Goal: Information Seeking & Learning: Get advice/opinions

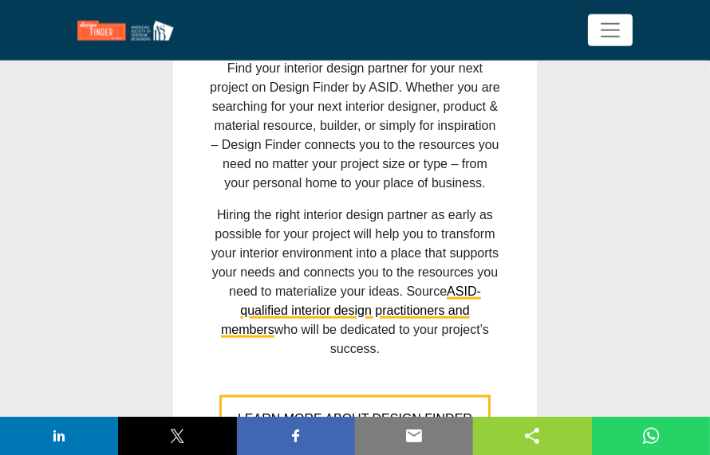
scroll to position [1346, 0]
click at [331, 412] on span "LEARN MORE ABOUT DESIGN FINDER" at bounding box center [355, 419] width 234 height 14
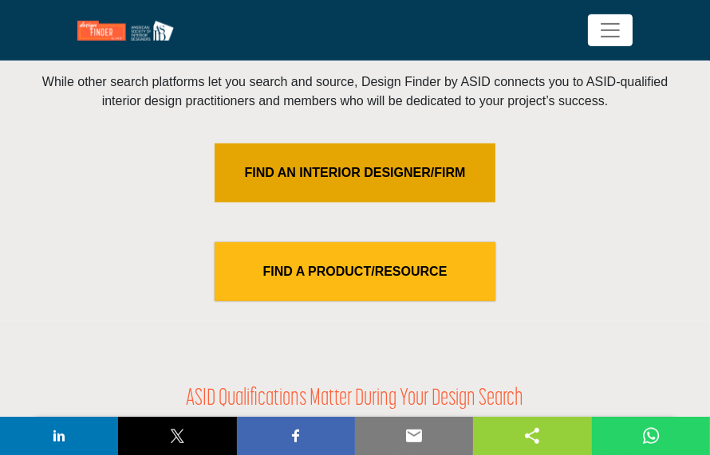
scroll to position [625, 0]
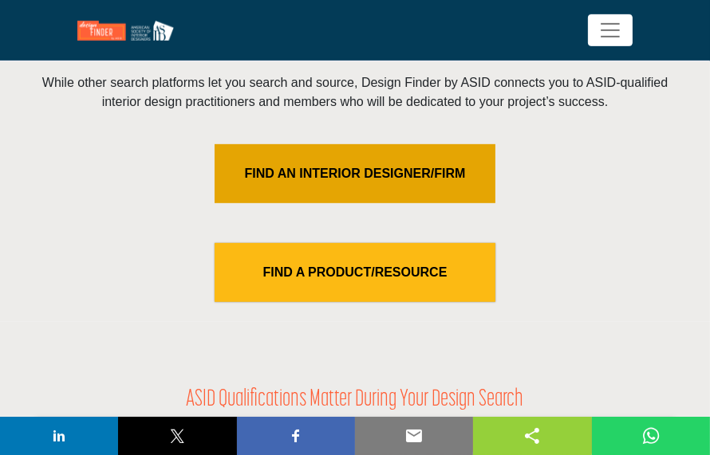
click at [370, 168] on link "FIND AN INTERIOR DESIGNER/FIRM" at bounding box center [355, 173] width 281 height 59
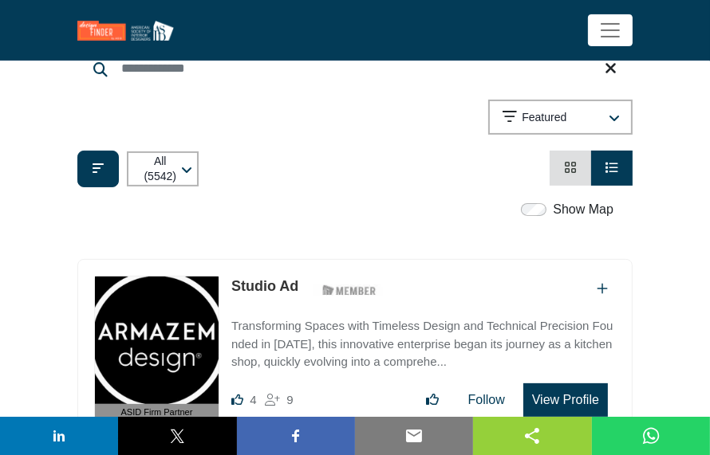
scroll to position [268, 0]
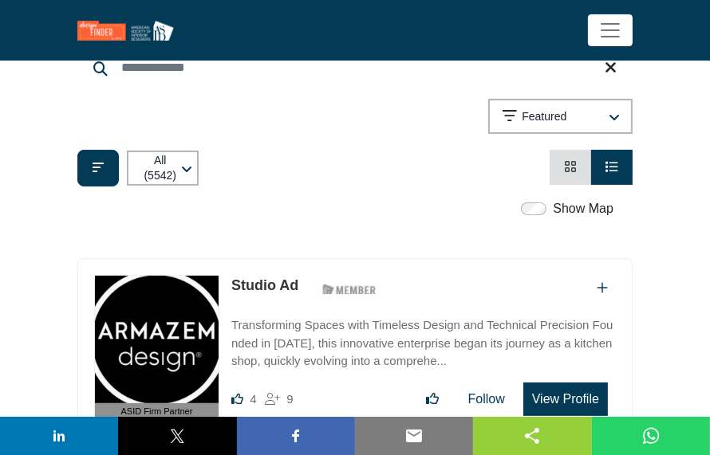
click at [121, 180] on div "All (5542) All (5542) Designer" at bounding box center [137, 168] width 121 height 37
click at [91, 187] on button "Filter categories" at bounding box center [97, 168] width 41 height 37
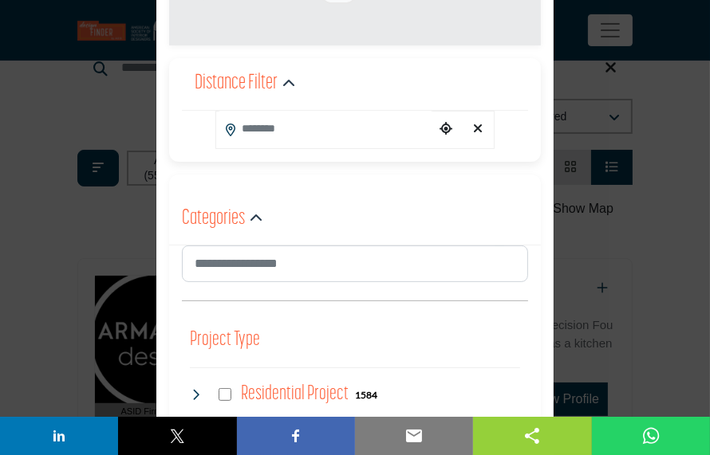
click at [283, 131] on input "Search Location" at bounding box center [325, 129] width 219 height 36
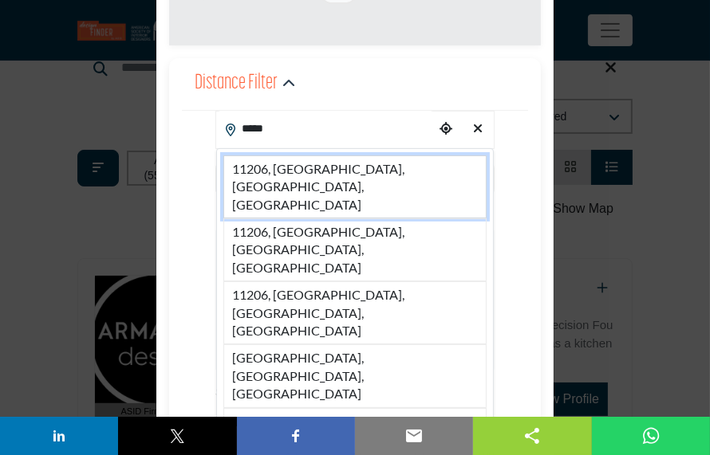
click at [329, 171] on li "11206, Brooklyn, NY, USA" at bounding box center [354, 187] width 263 height 63
type input "**********"
type input "***"
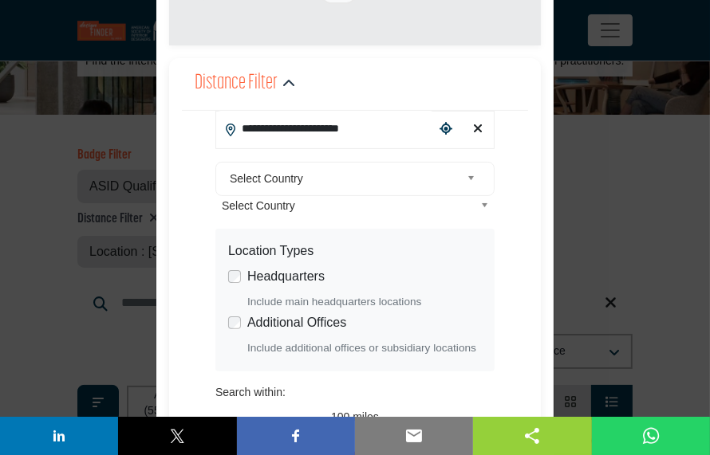
click at [327, 164] on div "Select Country" at bounding box center [354, 179] width 279 height 34
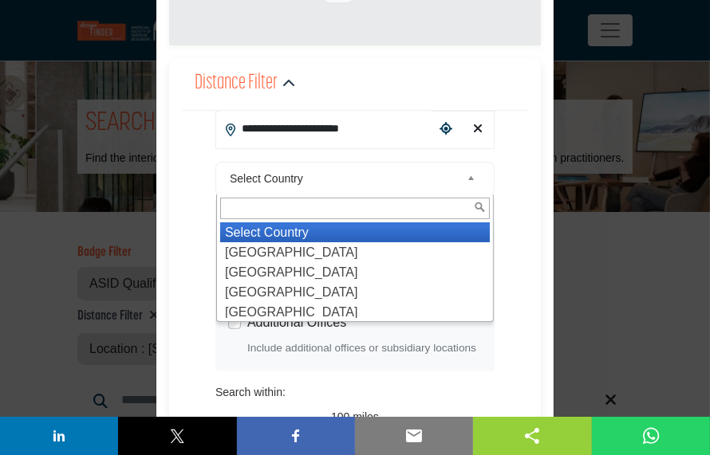
click at [318, 242] on li "Select Country" at bounding box center [355, 233] width 270 height 20
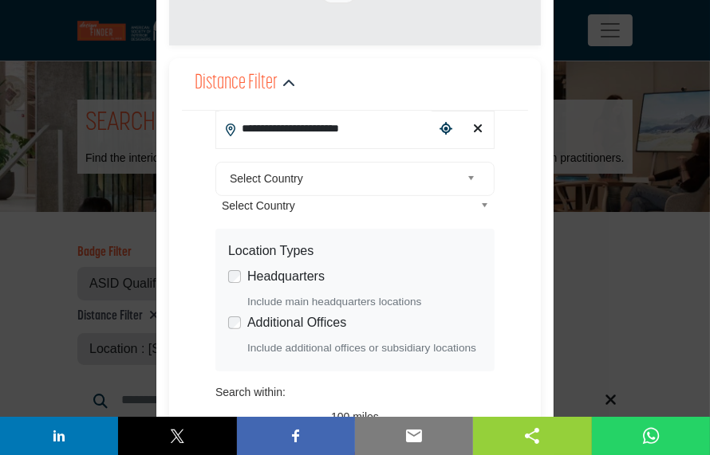
click at [305, 187] on span "Select Country" at bounding box center [345, 178] width 231 height 19
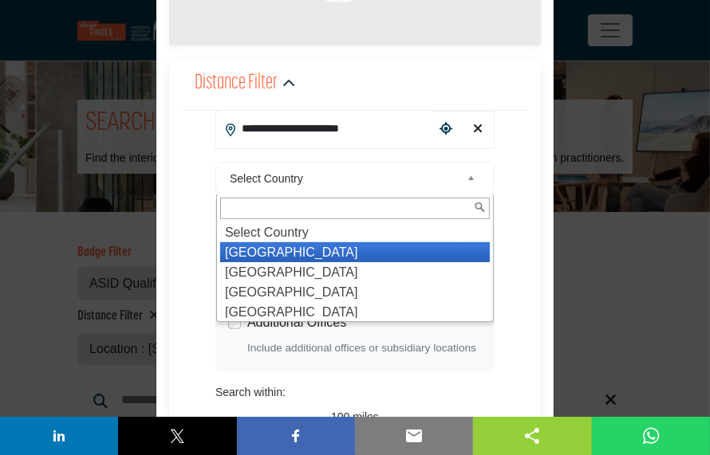
click at [292, 256] on li "United States" at bounding box center [355, 252] width 270 height 20
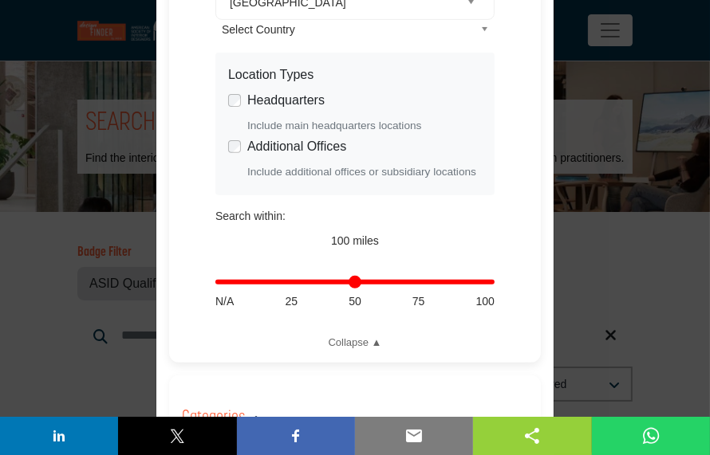
scroll to position [447, 0]
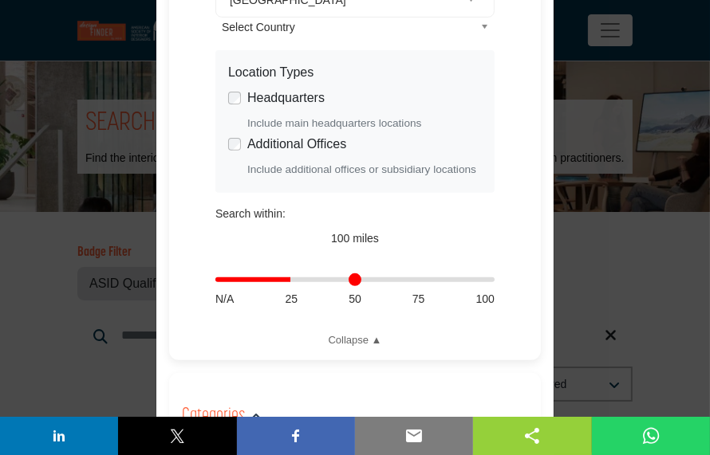
drag, startPoint x: 482, startPoint y: 286, endPoint x: 290, endPoint y: 289, distance: 192.3
type input "**"
click at [290, 282] on input "Distance in miles" at bounding box center [354, 279] width 279 height 3
type input "**********"
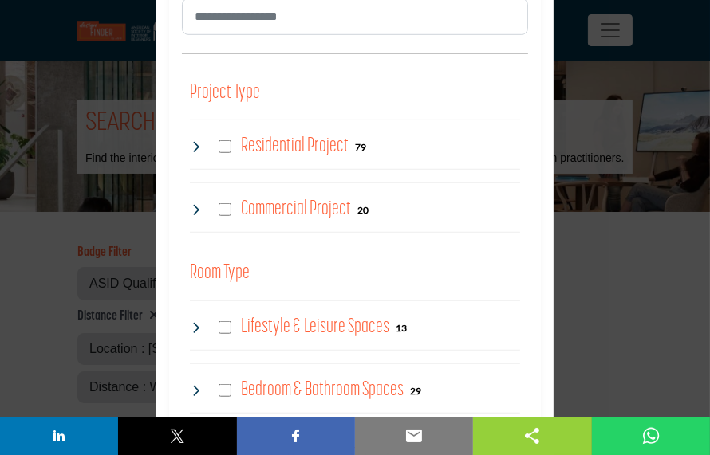
scroll to position [894, 0]
click at [196, 150] on icon at bounding box center [196, 146] width 13 height 13
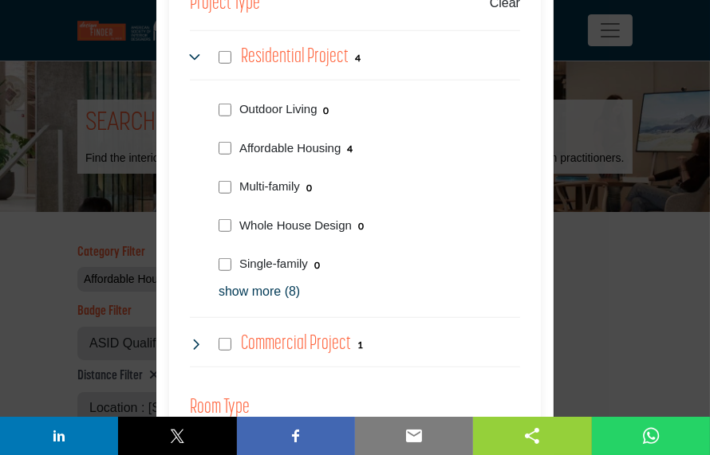
scroll to position [983, 0]
click at [270, 289] on p "show more (8)" at bounding box center [369, 291] width 301 height 19
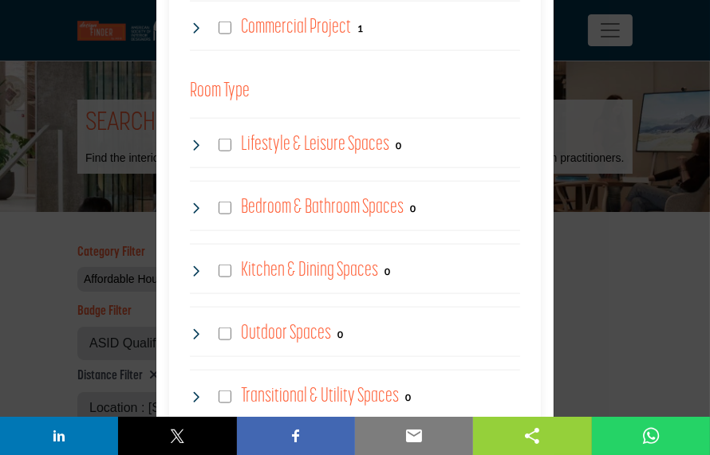
scroll to position [1609, 0]
click at [196, 211] on icon at bounding box center [196, 208] width 13 height 13
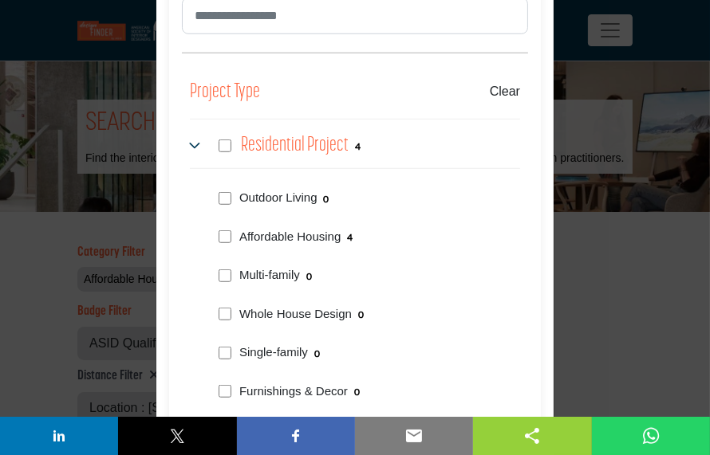
scroll to position [894, 0]
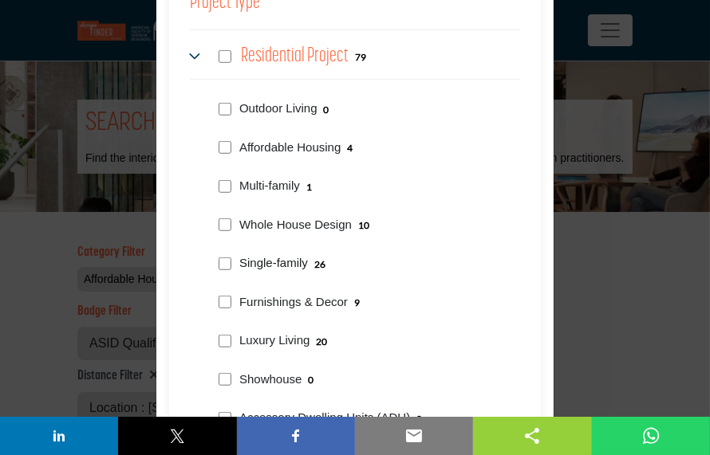
scroll to position [983, 0]
click at [239, 301] on div "Furnishings & Decor 9" at bounding box center [299, 303] width 122 height 19
click at [590, 174] on div "Filter × ASID QUALIFIED DESIGNERS & MEMBERS Find Interior Designers, firms, sup…" at bounding box center [355, 227] width 710 height 455
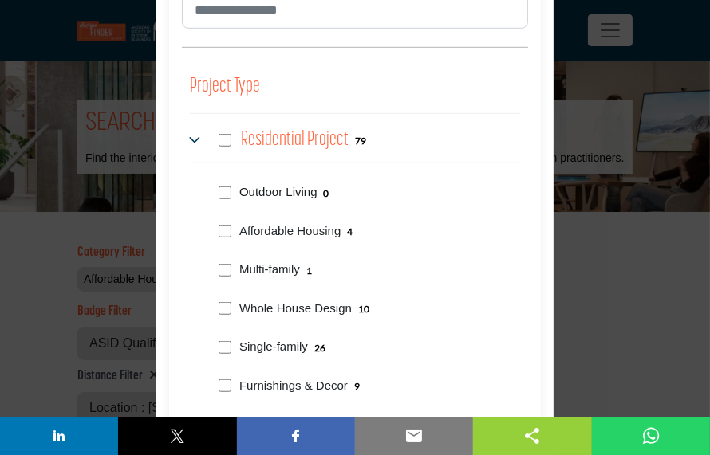
drag, startPoint x: 228, startPoint y: 150, endPoint x: 240, endPoint y: 197, distance: 48.6
click at [229, 152] on div "Residential Project 79" at bounding box center [278, 140] width 176 height 29
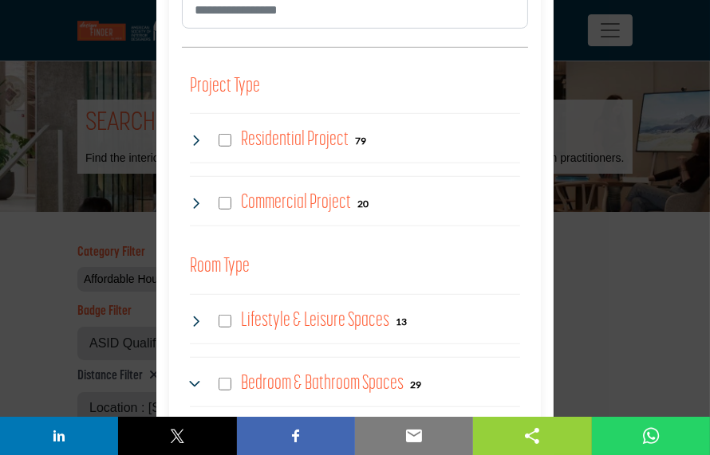
click at [199, 139] on icon at bounding box center [196, 140] width 13 height 13
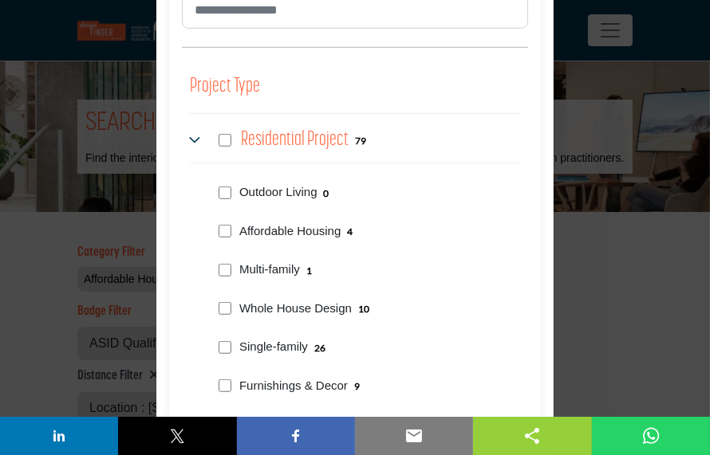
click at [227, 223] on div "Affordable Housing 4" at bounding box center [366, 230] width 308 height 39
click at [234, 234] on div "Affordable Housing 4" at bounding box center [366, 230] width 308 height 39
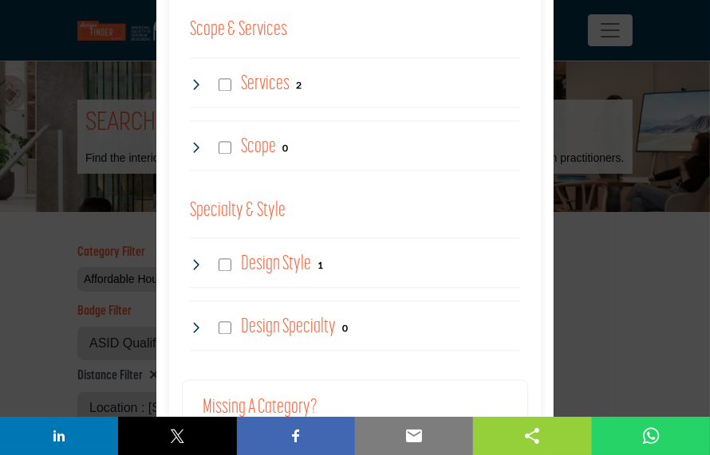
click at [192, 272] on div "Design Style 1" at bounding box center [256, 264] width 133 height 29
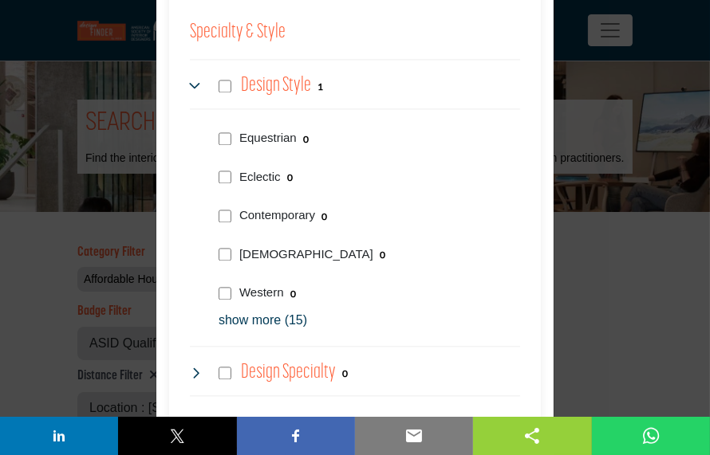
scroll to position [2599, 0]
drag, startPoint x: 215, startPoint y: 317, endPoint x: 227, endPoint y: 319, distance: 11.3
click at [217, 317] on div "Equestrian 0 0 0 0 0 0 0 0 0" at bounding box center [355, 223] width 330 height 213
click at [231, 319] on p "show more (15)" at bounding box center [369, 320] width 301 height 19
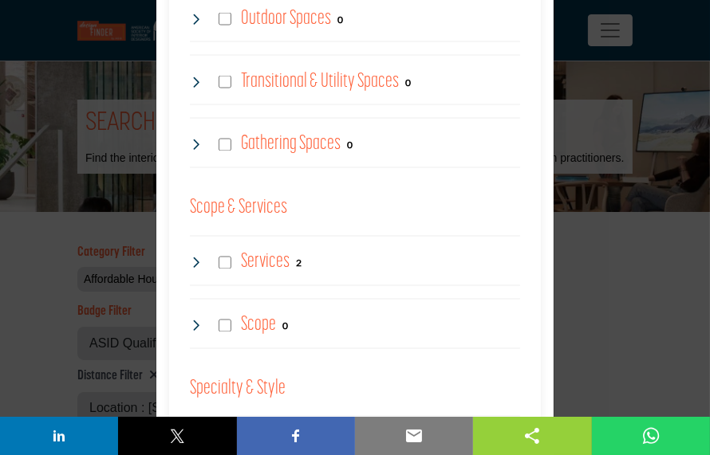
click at [209, 255] on div "Services 2" at bounding box center [246, 263] width 112 height 29
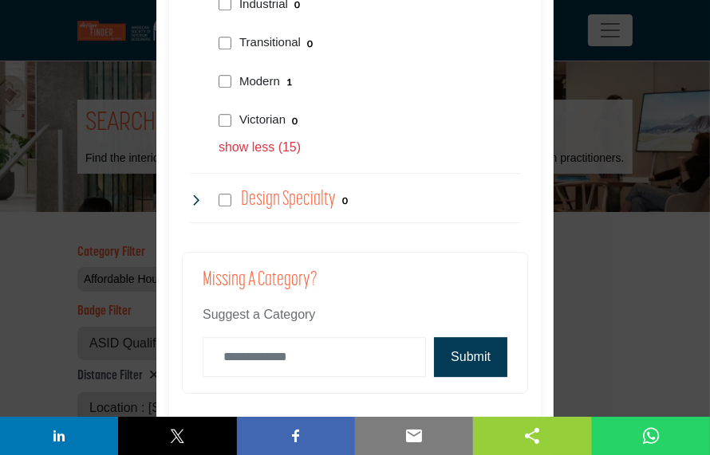
scroll to position [3582, 0]
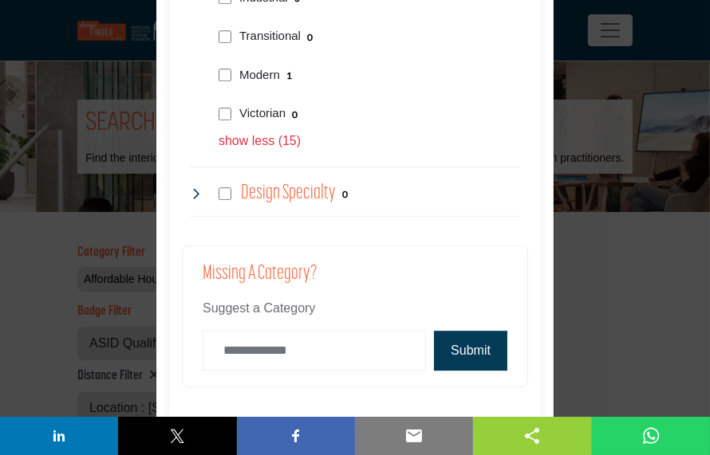
click at [497, 349] on button "Submit" at bounding box center [470, 351] width 73 height 40
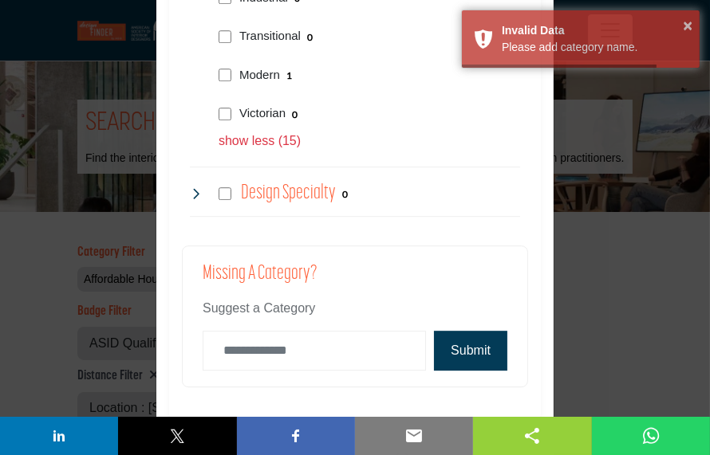
click at [621, 302] on div "Filter × ASID QUALIFIED DESIGNERS & MEMBERS Find Interior Designers, firms, sup…" at bounding box center [355, 227] width 710 height 455
click at [632, 244] on div "Filter × ASID QUALIFIED DESIGNERS & MEMBERS Find Interior Designers, firms, sup…" at bounding box center [355, 227] width 710 height 455
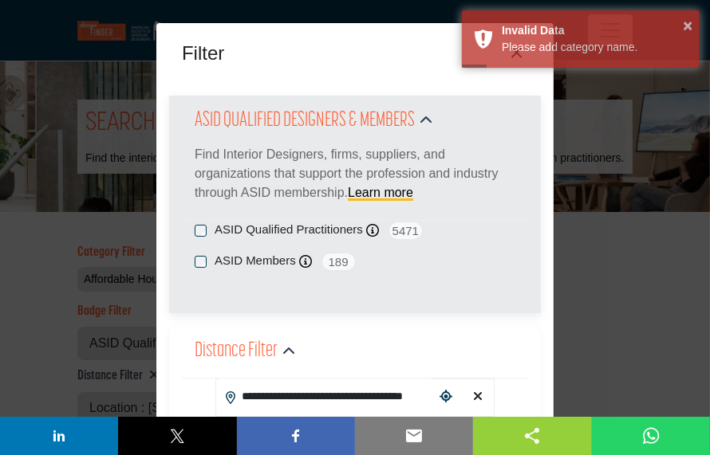
scroll to position [0, 0]
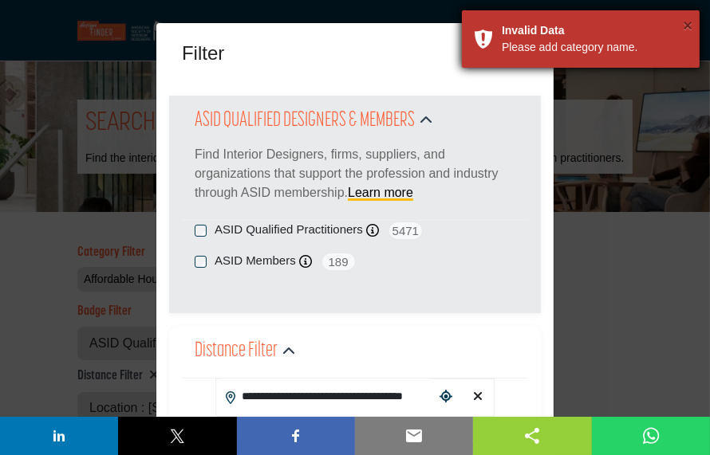
click at [689, 25] on button "×" at bounding box center [688, 26] width 10 height 16
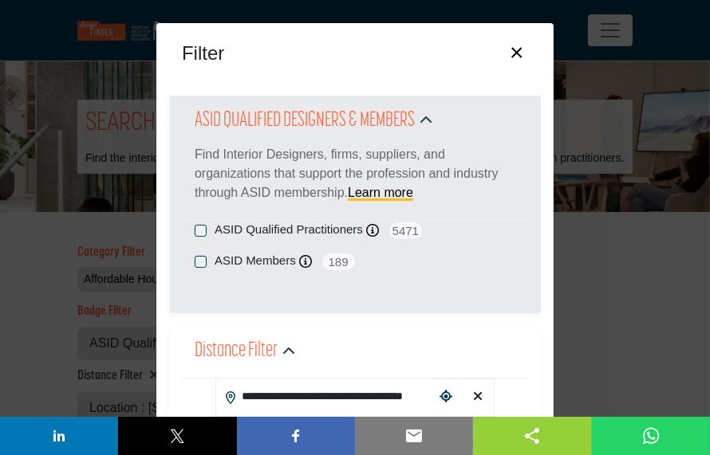
click at [525, 47] on button "×" at bounding box center [516, 51] width 23 height 30
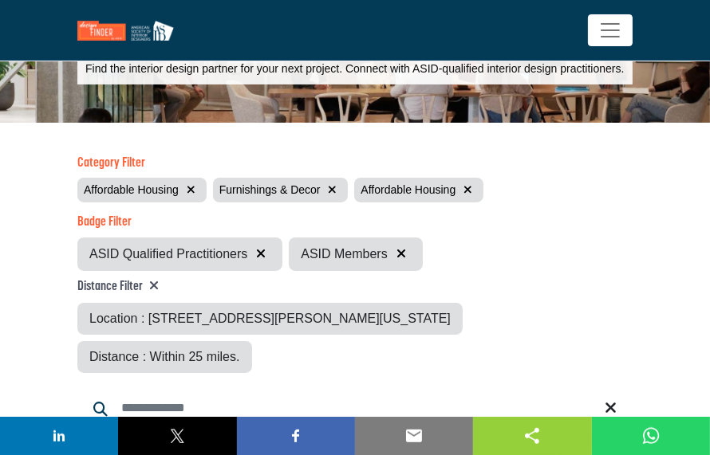
scroll to position [89, 0]
click at [191, 195] on icon "button" at bounding box center [191, 189] width 9 height 11
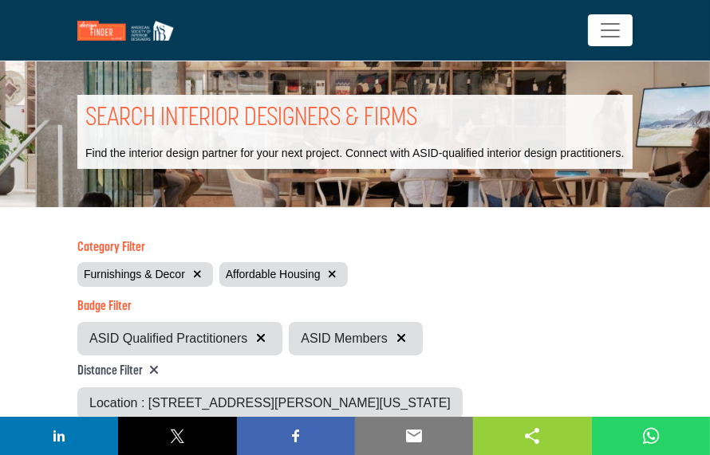
scroll to position [2, 0]
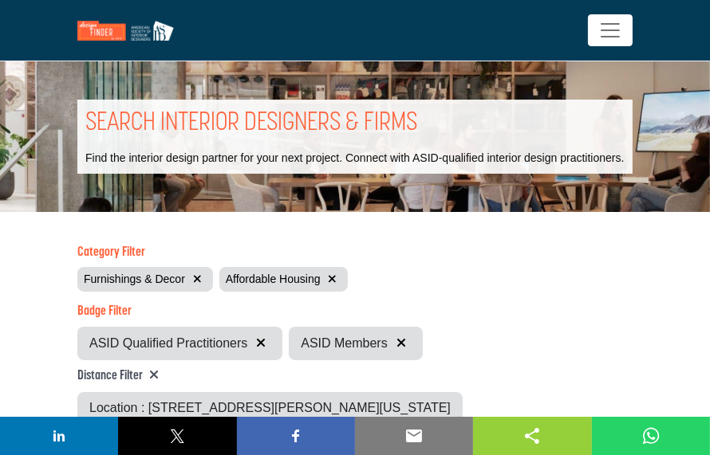
click at [333, 289] on button "button" at bounding box center [332, 279] width 18 height 18
click at [195, 285] on icon "button" at bounding box center [197, 279] width 9 height 11
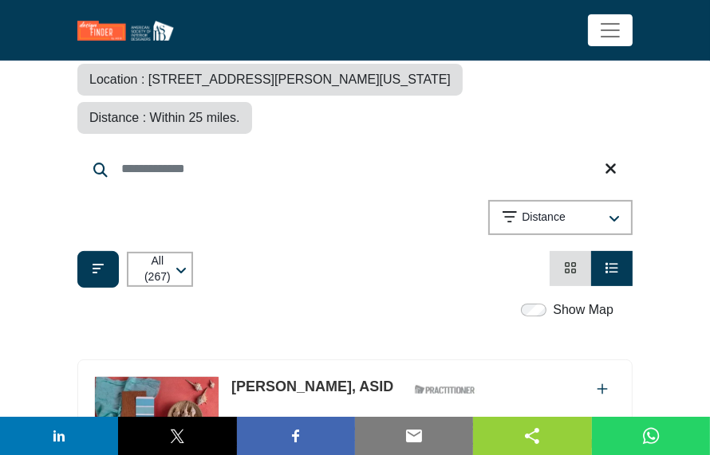
scroll to position [270, 0]
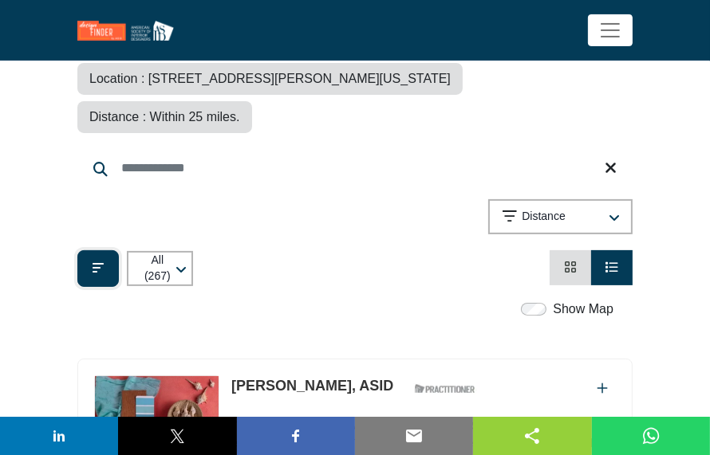
click at [111, 250] on button "Filter categories" at bounding box center [97, 268] width 41 height 37
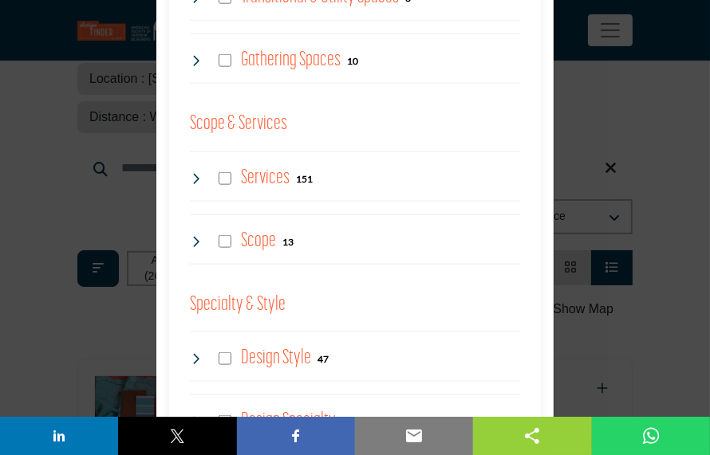
scroll to position [1519, 0]
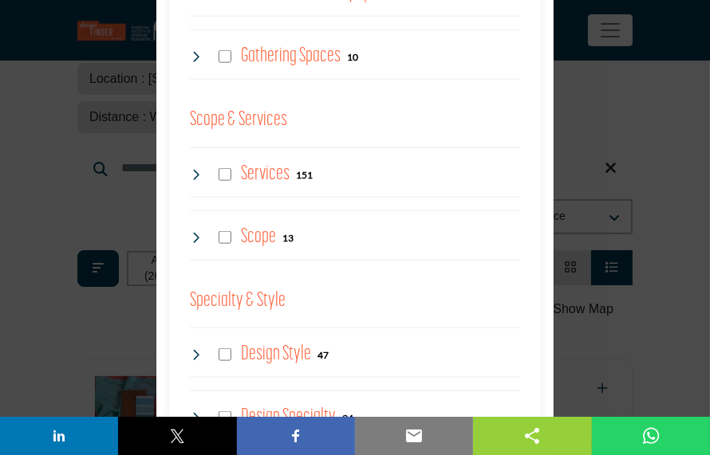
click at [192, 176] on icon at bounding box center [196, 174] width 13 height 13
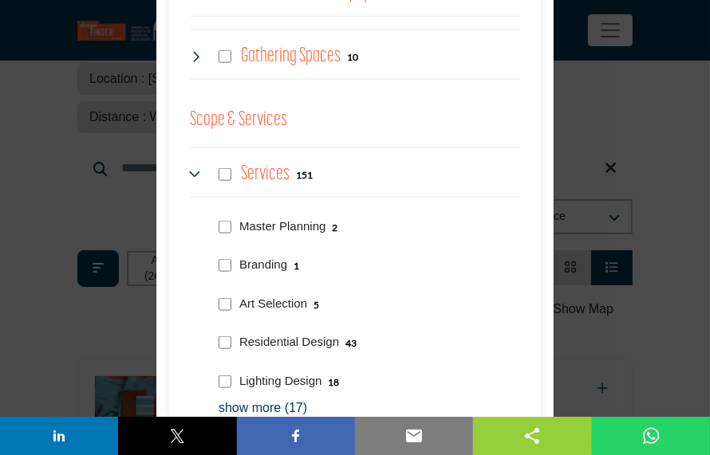
click at [192, 176] on icon at bounding box center [196, 174] width 13 height 13
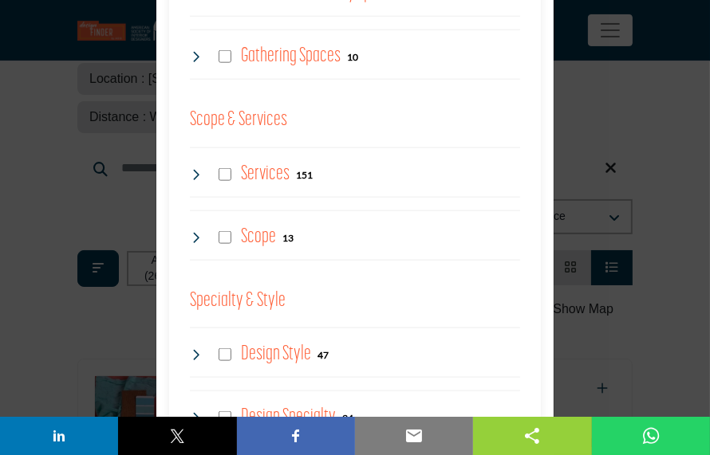
click at [203, 223] on div "Scope 13" at bounding box center [355, 236] width 330 height 50
click at [197, 241] on icon at bounding box center [196, 237] width 13 height 13
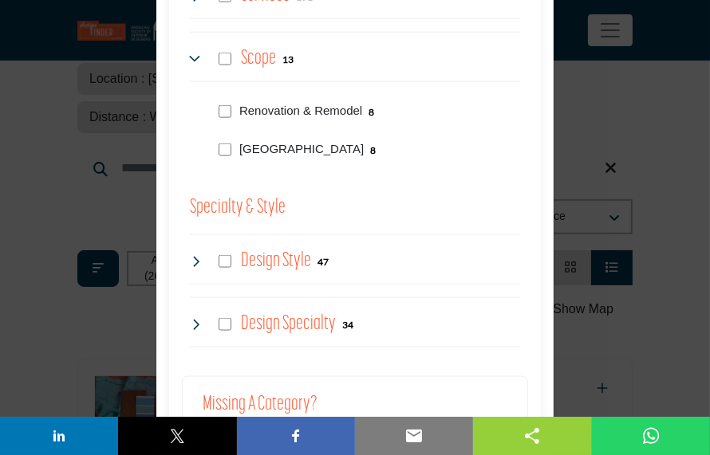
scroll to position [1698, 0]
click at [202, 257] on icon at bounding box center [196, 261] width 13 height 13
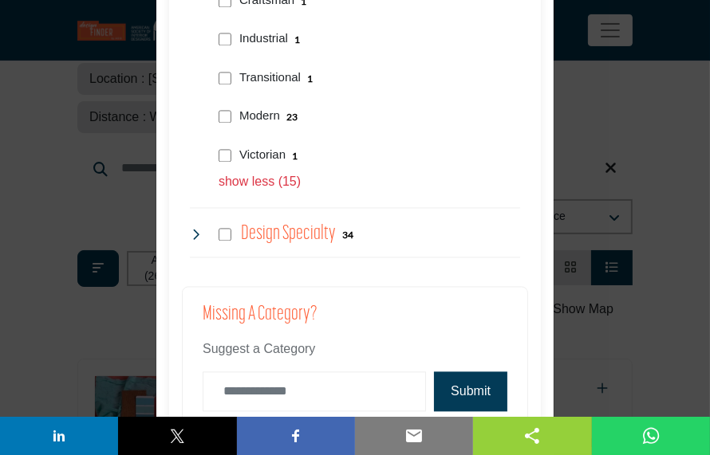
scroll to position [2592, 0]
click at [203, 236] on icon at bounding box center [196, 234] width 13 height 13
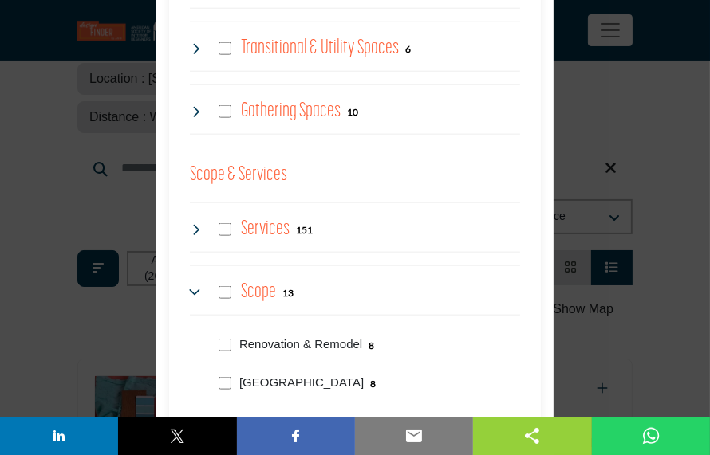
scroll to position [1464, 0]
click at [199, 231] on icon at bounding box center [196, 229] width 13 height 13
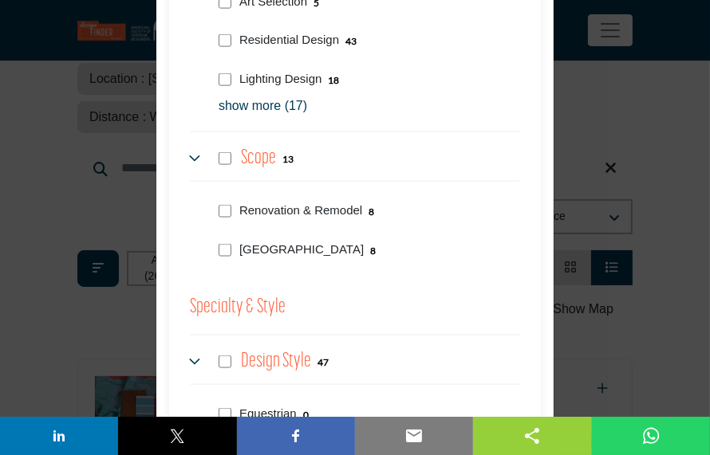
scroll to position [1822, 0]
click at [267, 112] on p "show more (17)" at bounding box center [369, 106] width 301 height 19
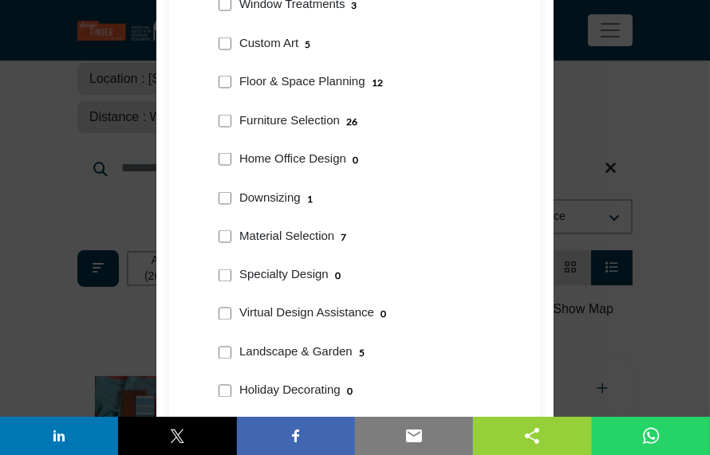
scroll to position [2090, 0]
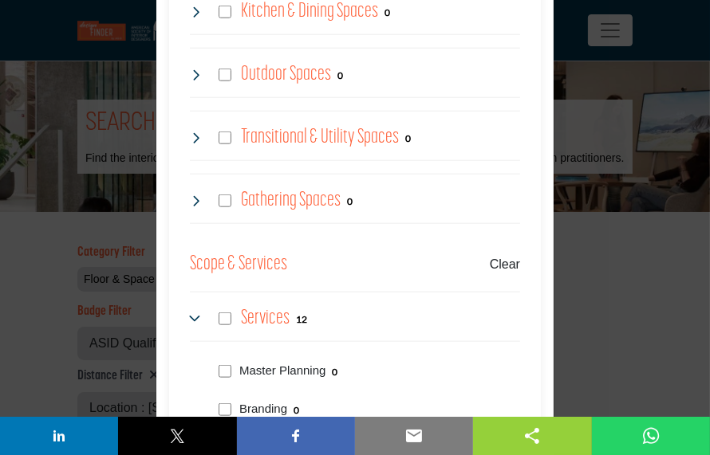
scroll to position [1374, 0]
click at [684, 272] on div "Filter × ASID QUALIFIED DESIGNERS & MEMBERS Find Interior Designers, firms, sup…" at bounding box center [355, 227] width 710 height 455
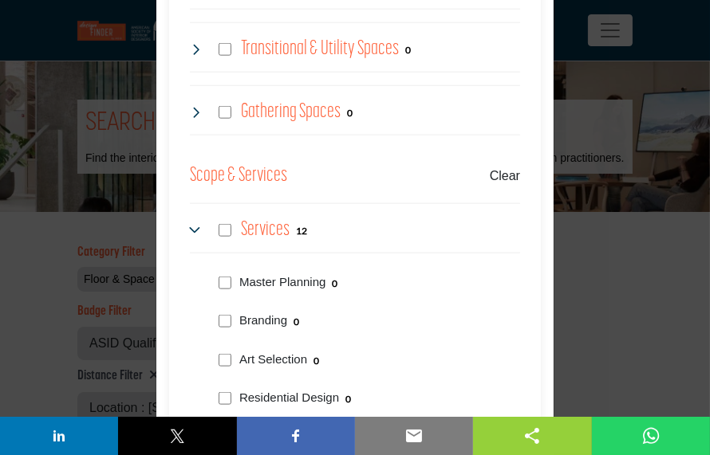
scroll to position [1464, 0]
click at [201, 227] on icon at bounding box center [196, 229] width 13 height 13
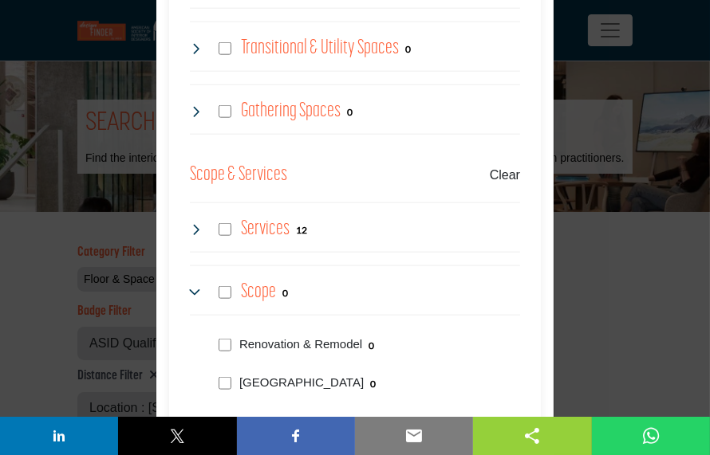
click at [231, 232] on div "Services 12" at bounding box center [248, 229] width 117 height 29
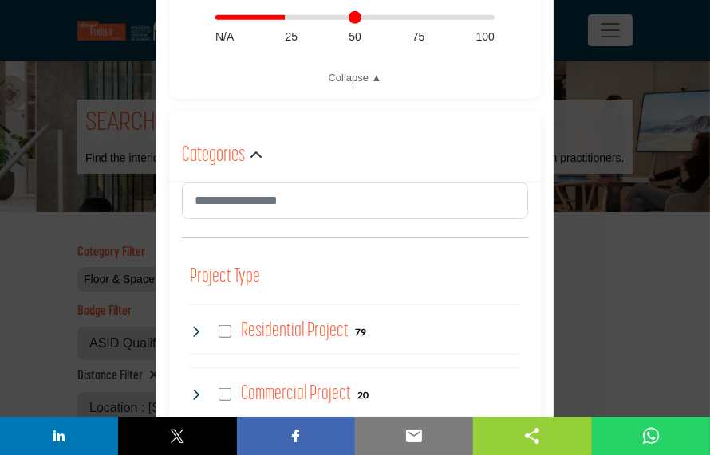
scroll to position [749, 0]
click at [201, 325] on div "Residential Project 79" at bounding box center [278, 331] width 176 height 29
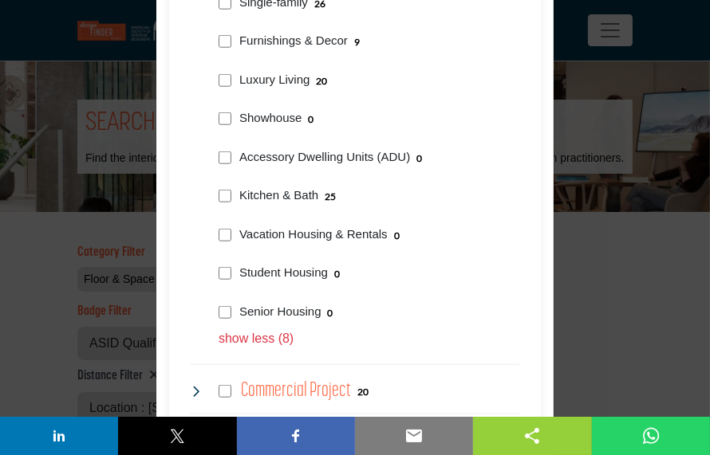
scroll to position [1285, 0]
drag, startPoint x: 261, startPoint y: 338, endPoint x: 479, endPoint y: 348, distance: 218.0
click at [475, 361] on div "Project Type Clear Residential Project 79 0" at bounding box center [355, 72] width 330 height 709
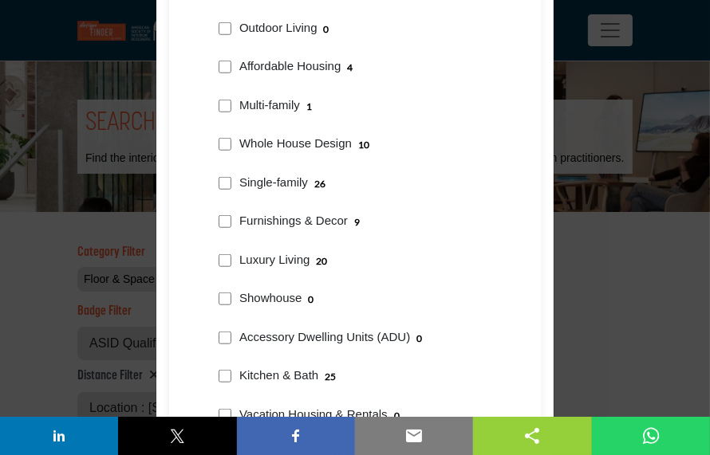
scroll to position [1106, 0]
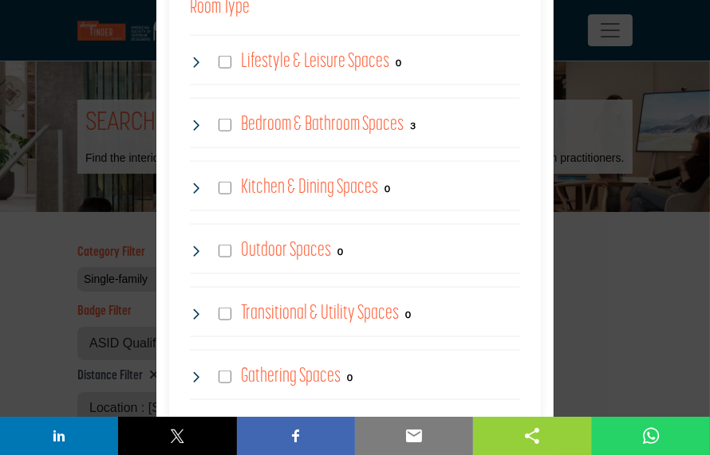
scroll to position [1732, 0]
click at [201, 122] on icon at bounding box center [196, 125] width 13 height 13
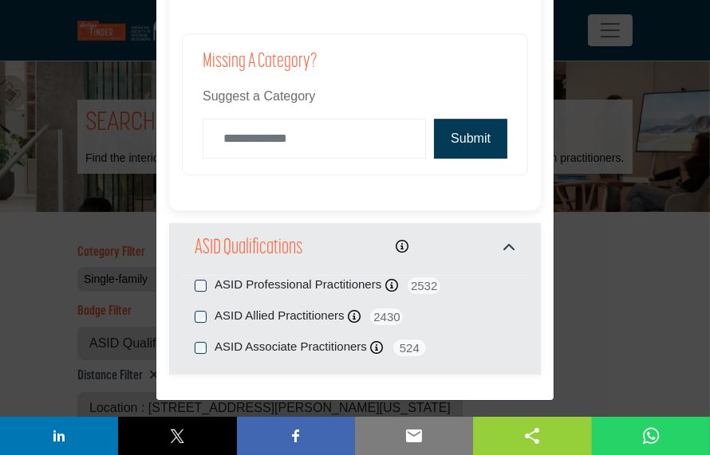
scroll to position [3924, 0]
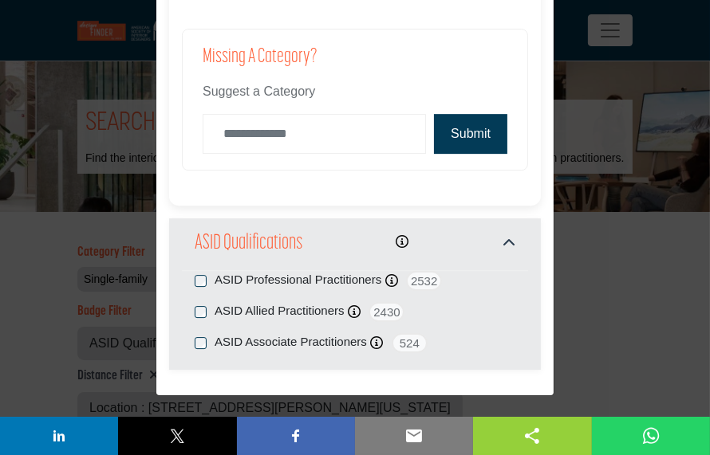
click at [485, 120] on button "Submit" at bounding box center [470, 134] width 73 height 40
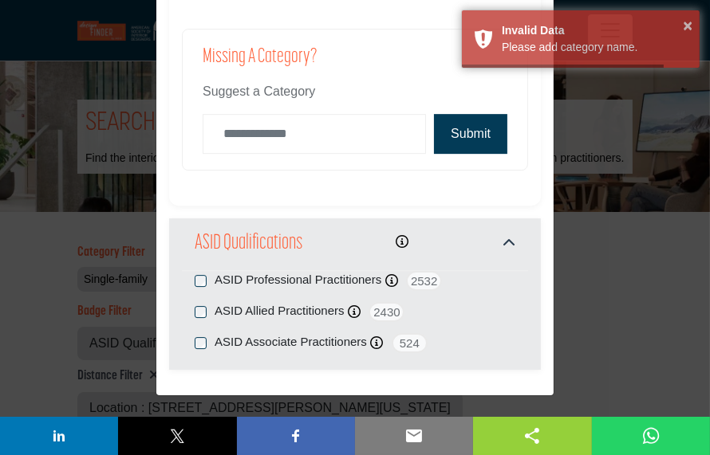
click at [613, 197] on div "Filter × ASID QUALIFIED DESIGNERS & MEMBERS Find Interior Designers, firms, sup…" at bounding box center [355, 227] width 710 height 455
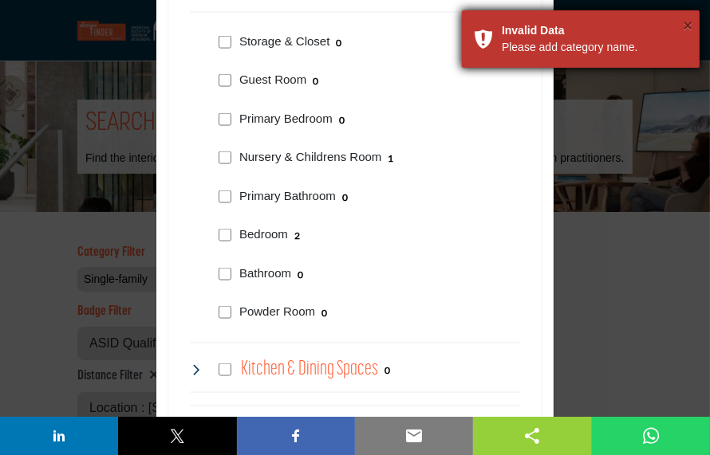
scroll to position [0, 0]
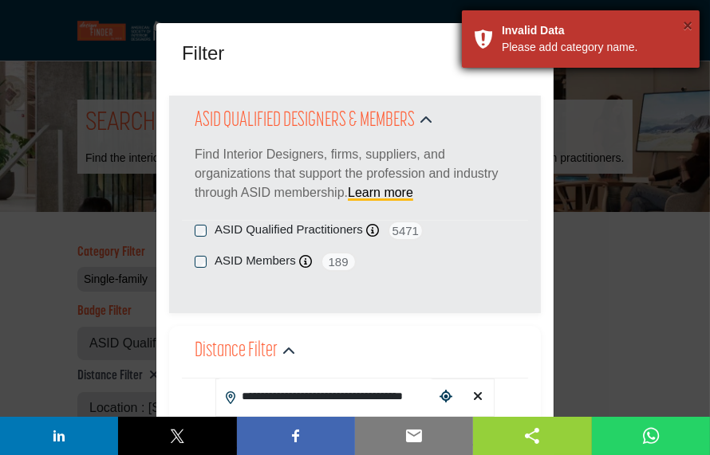
click at [691, 26] on button "×" at bounding box center [688, 26] width 10 height 16
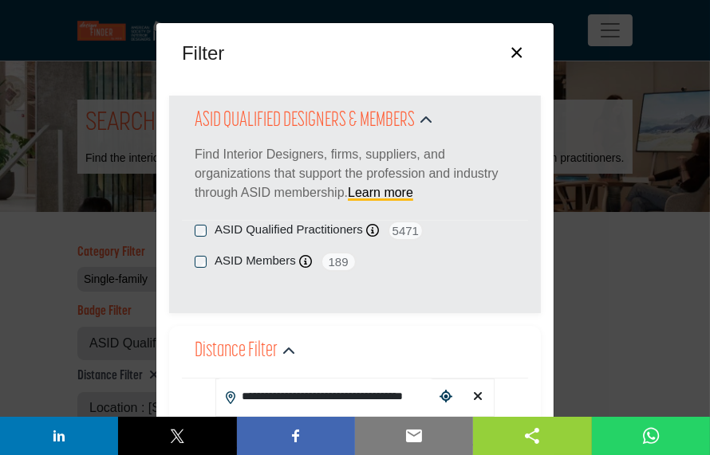
click at [517, 51] on button "×" at bounding box center [516, 51] width 23 height 30
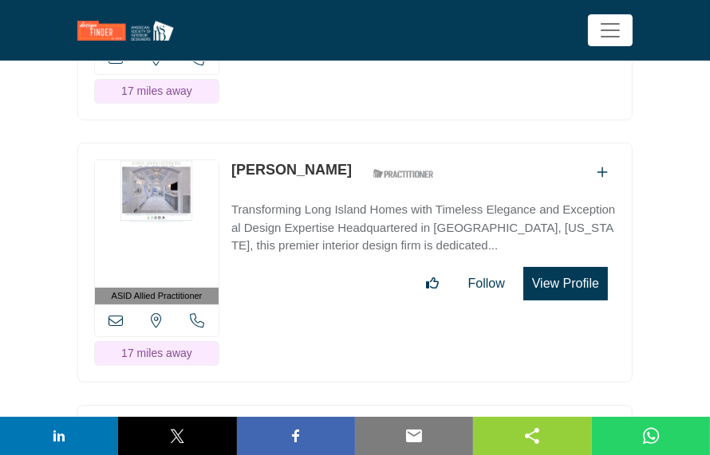
scroll to position [4828, 0]
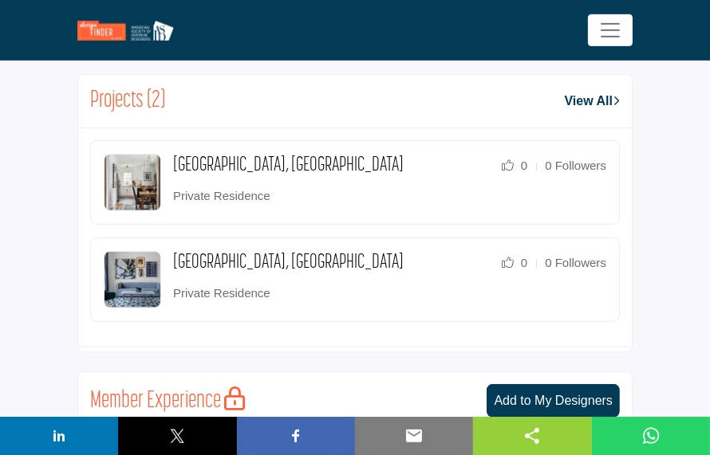
scroll to position [715, 0]
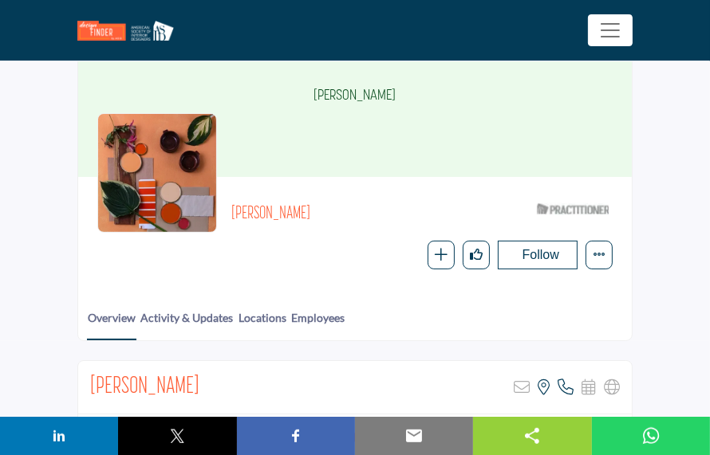
scroll to position [89, 0]
click at [211, 323] on link "Activity & Updates" at bounding box center [187, 324] width 94 height 30
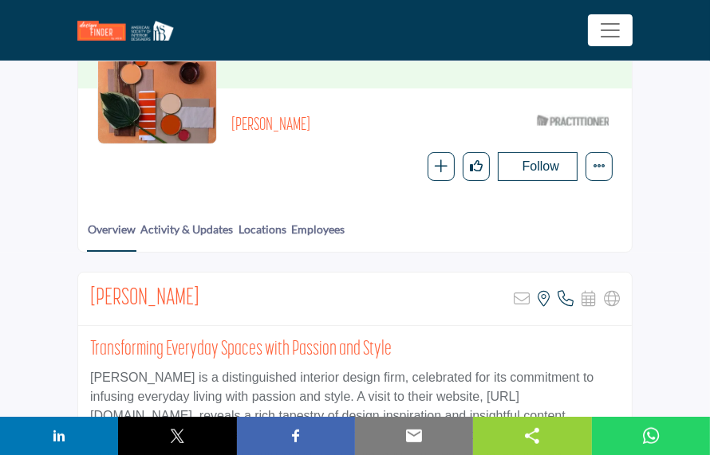
scroll to position [179, 0]
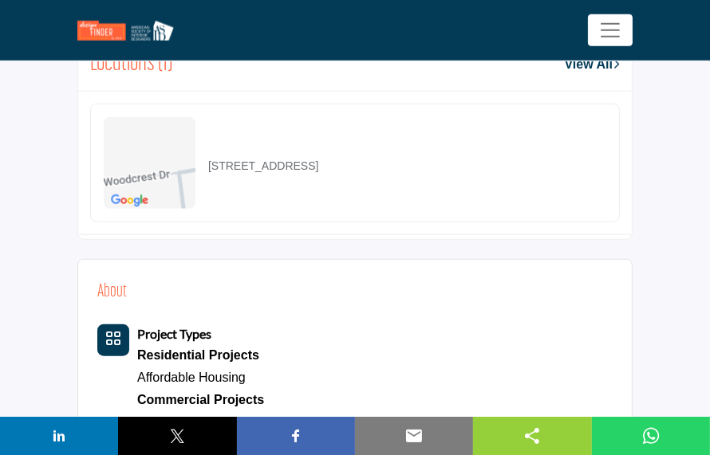
scroll to position [1073, 0]
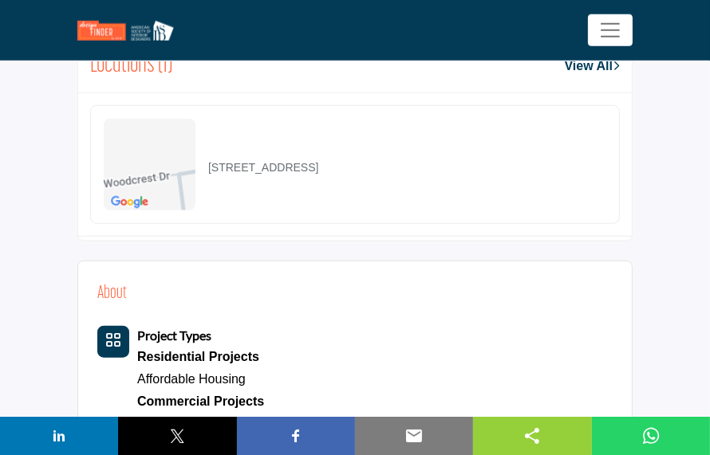
click at [160, 193] on img at bounding box center [150, 165] width 92 height 92
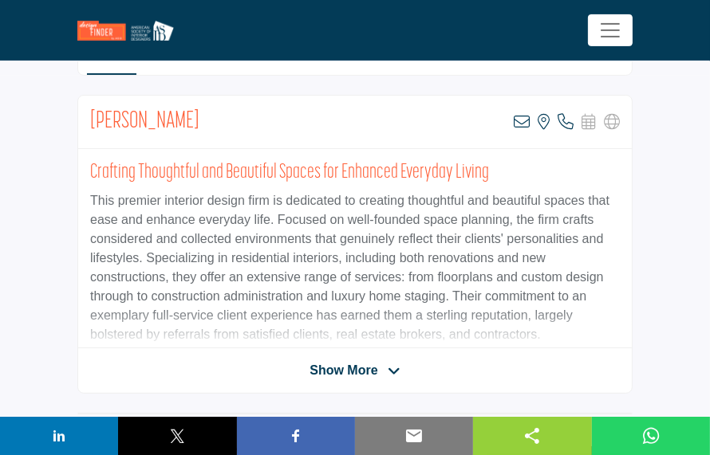
scroll to position [357, 0]
click at [352, 364] on span "Show More" at bounding box center [343, 370] width 68 height 19
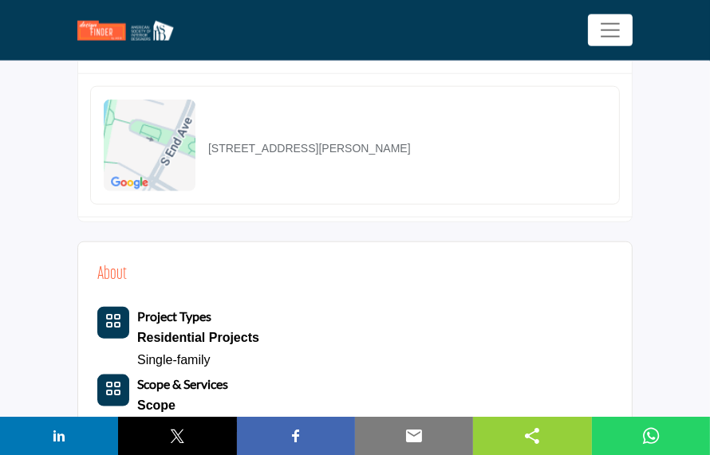
scroll to position [1430, 0]
click at [156, 144] on img at bounding box center [150, 146] width 92 height 92
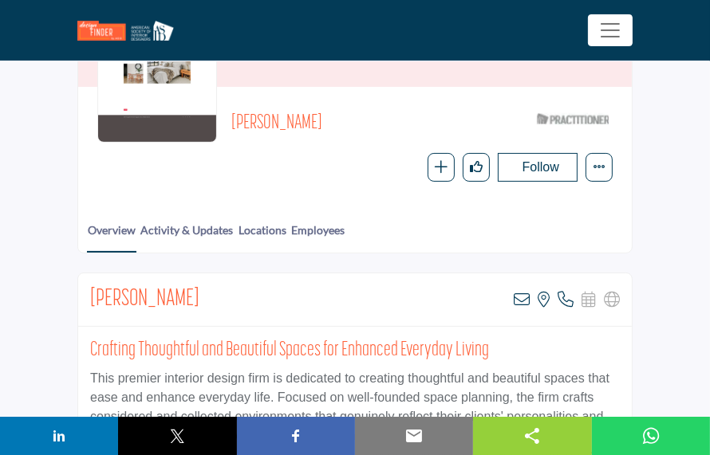
scroll to position [179, 0]
drag, startPoint x: 354, startPoint y: 118, endPoint x: 234, endPoint y: 116, distance: 120.5
click at [234, 116] on span "Melinda Orlie-Katsiris" at bounding box center [376, 125] width 290 height 26
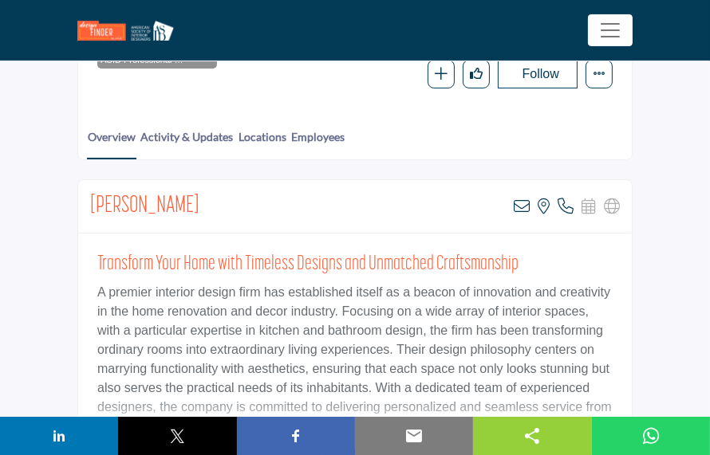
scroll to position [268, 0]
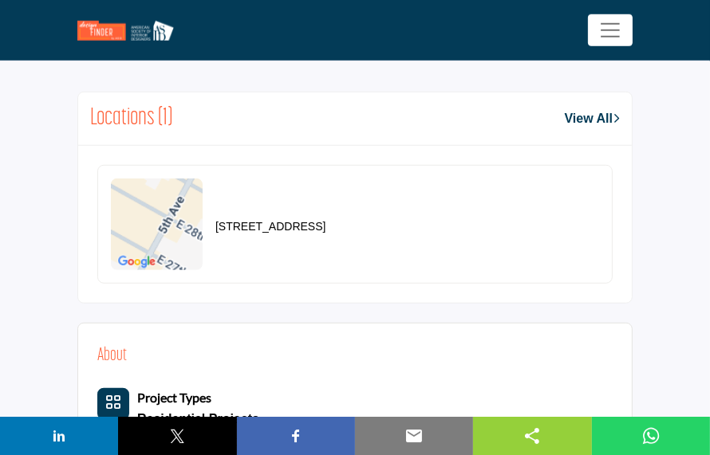
scroll to position [983, 0]
click at [164, 227] on img at bounding box center [157, 225] width 92 height 92
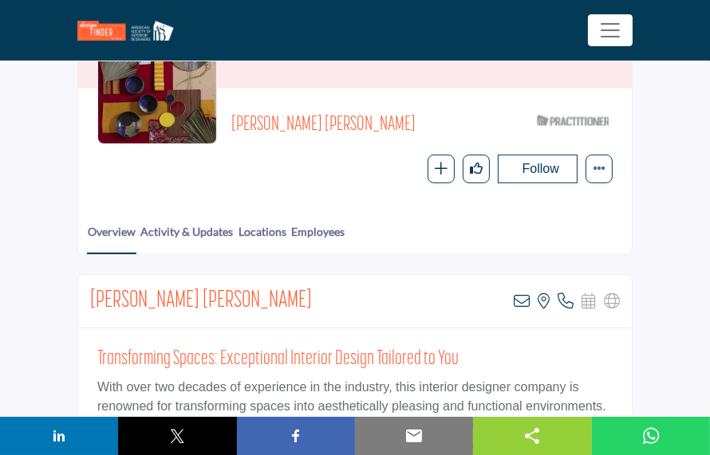
scroll to position [179, 0]
drag, startPoint x: 384, startPoint y: 128, endPoint x: 234, endPoint y: 124, distance: 150.0
click at [234, 124] on span "[PERSON_NAME] [PERSON_NAME]" at bounding box center [376, 125] width 290 height 26
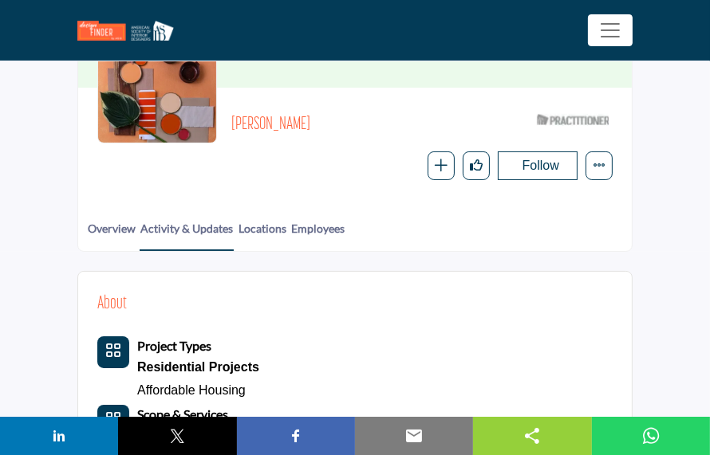
scroll to position [179, 0]
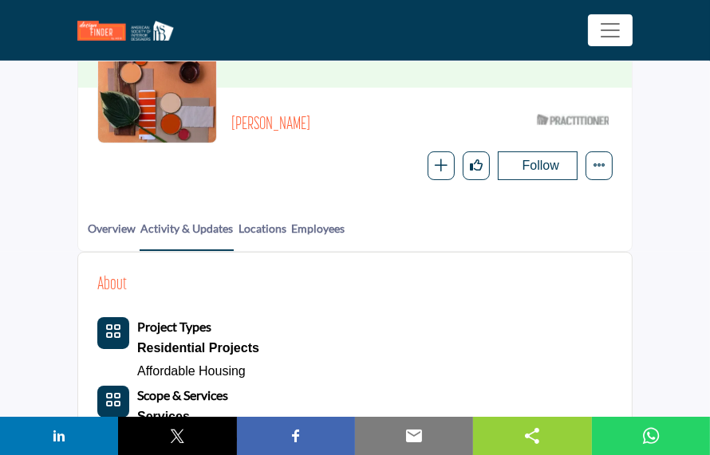
drag, startPoint x: 325, startPoint y: 126, endPoint x: 236, endPoint y: 124, distance: 89.3
click at [236, 124] on h2 "[PERSON_NAME]" at bounding box center [378, 125] width 294 height 21
drag, startPoint x: 234, startPoint y: 120, endPoint x: 308, endPoint y: 124, distance: 73.5
click at [310, 124] on h2 "[PERSON_NAME]" at bounding box center [378, 125] width 294 height 21
drag, startPoint x: 317, startPoint y: 126, endPoint x: 245, endPoint y: 124, distance: 71.8
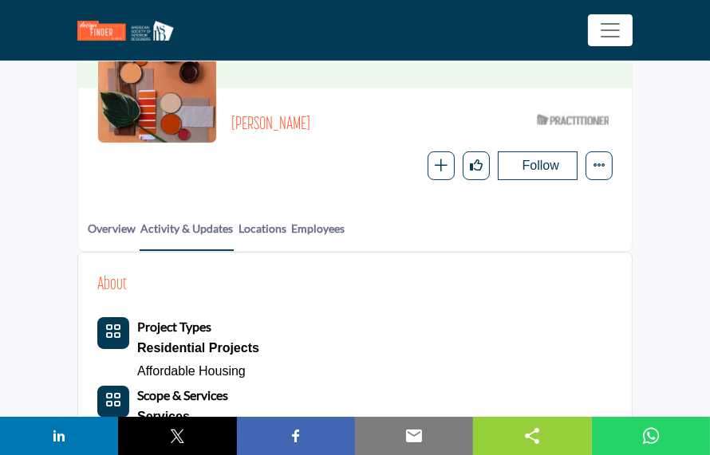
click at [231, 118] on h2 "[PERSON_NAME]" at bounding box center [378, 125] width 294 height 21
click at [106, 241] on link "Overview" at bounding box center [111, 235] width 49 height 30
click at [111, 227] on link "Overview" at bounding box center [111, 235] width 49 height 30
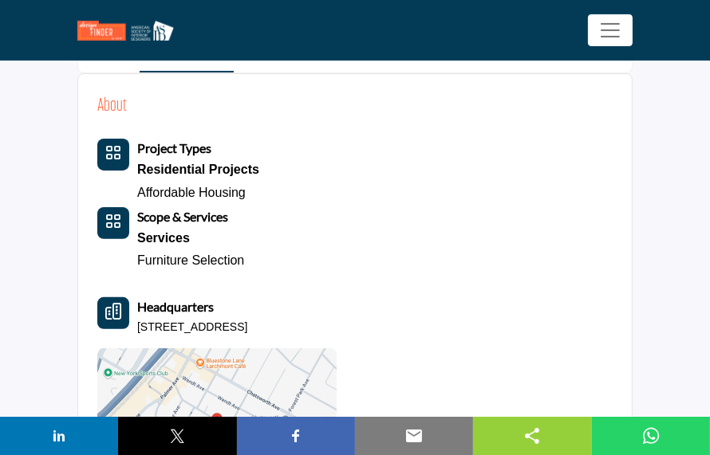
scroll to position [361, 0]
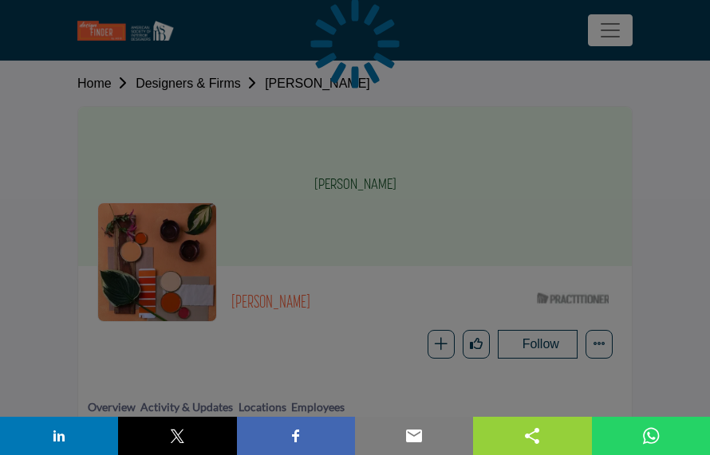
scroll to position [447, 0]
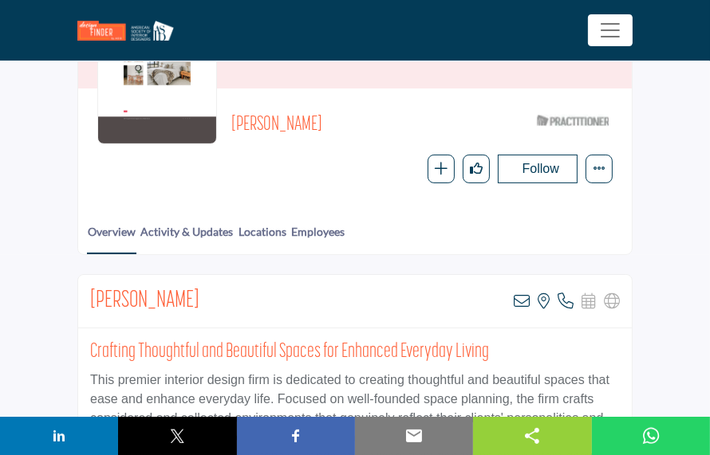
scroll to position [178, 0]
